Goal: Check status: Check status

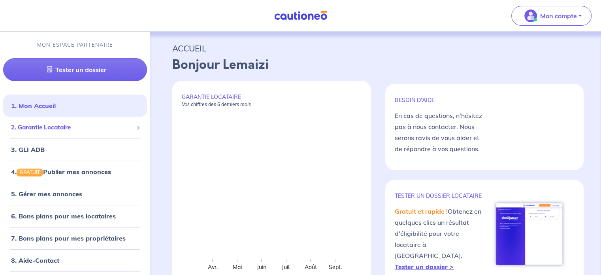
click at [77, 135] on li "2. Garantie Locataire Tester un dossier Suivre tous mes dossiers Inviter un loc…" at bounding box center [75, 128] width 144 height 22
click at [78, 126] on span "2. Garantie Locataire" at bounding box center [72, 127] width 122 height 9
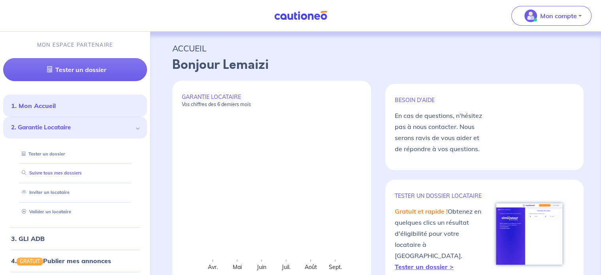
click at [47, 176] on link "Suivre tous mes dossiers" at bounding box center [50, 173] width 63 height 6
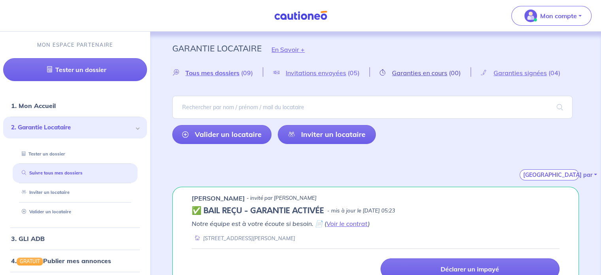
click at [449, 69] on span "(00)" at bounding box center [455, 73] width 12 height 8
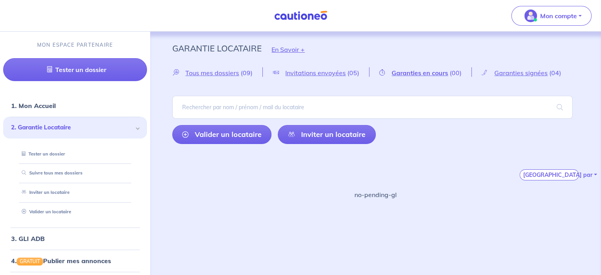
click at [221, 68] on div "Tous mes dossiers (09)" at bounding box center [217, 71] width 90 height 9
click at [221, 76] on span "Tous mes dossiers" at bounding box center [212, 73] width 54 height 8
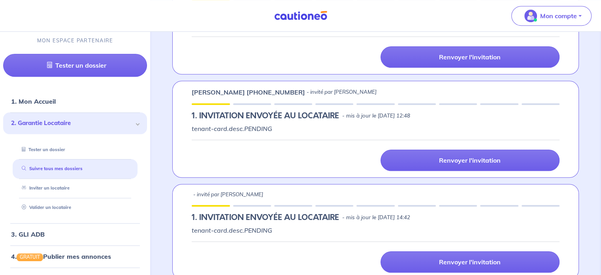
scroll to position [795, 0]
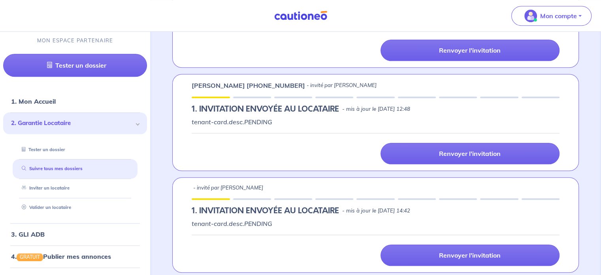
click at [371, 97] on div "[PERSON_NAME] [PHONE_NUMBER] - invité par [PERSON_NAME] 1.︎ INVITATION ENVOYÉE …" at bounding box center [375, 122] width 407 height 97
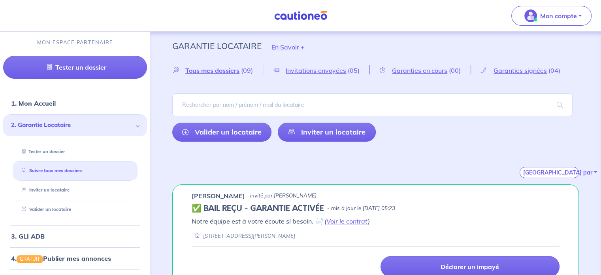
scroll to position [0, 0]
